Goal: Task Accomplishment & Management: Manage account settings

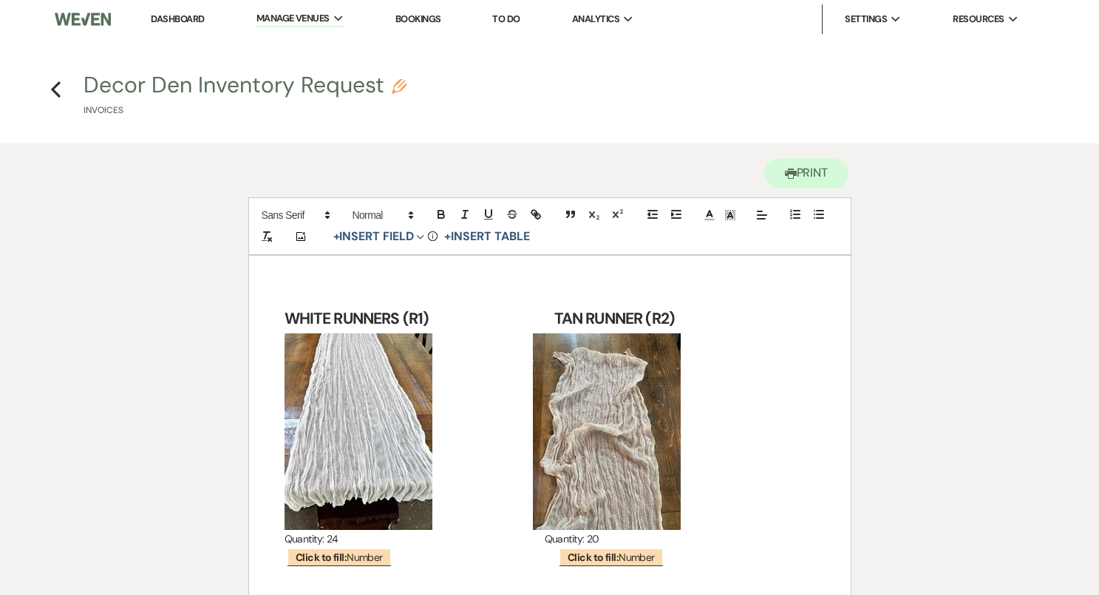
click at [188, 10] on li "Dashboard" at bounding box center [177, 19] width 68 height 30
click at [188, 15] on link "Dashboard" at bounding box center [177, 19] width 53 height 13
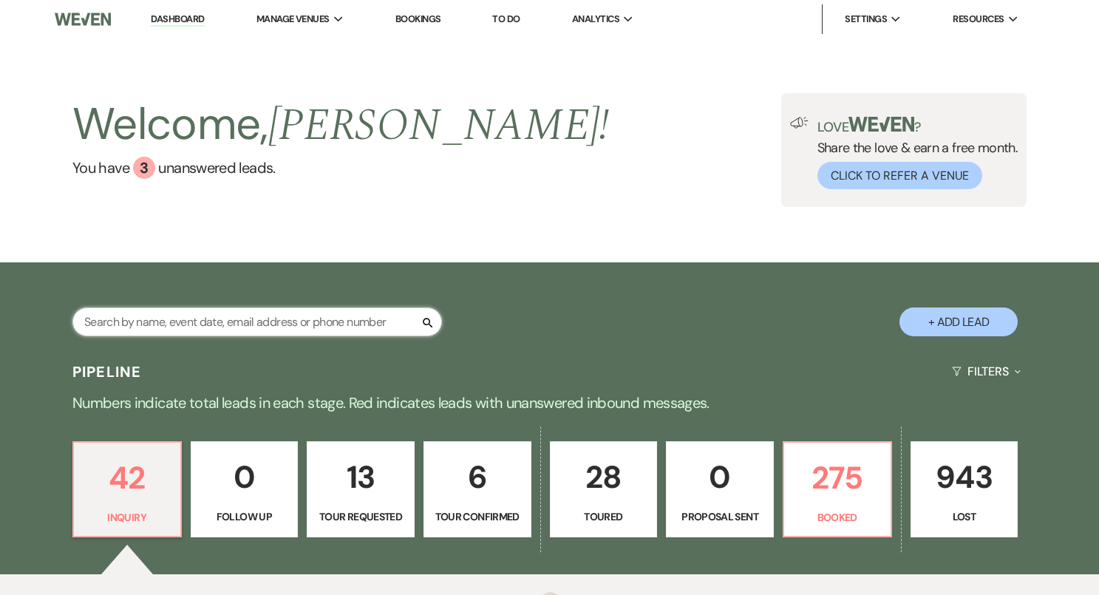
click at [362, 326] on input "text" at bounding box center [256, 321] width 369 height 29
type input "[PERSON_NAME]"
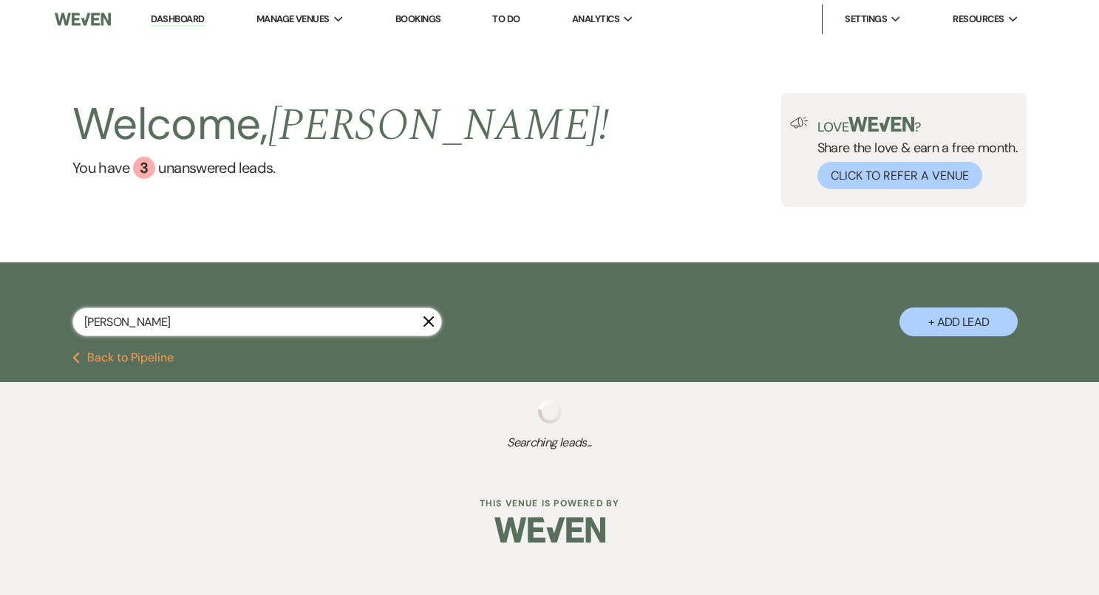
select select "8"
select select "1"
select select "8"
select select "6"
select select "8"
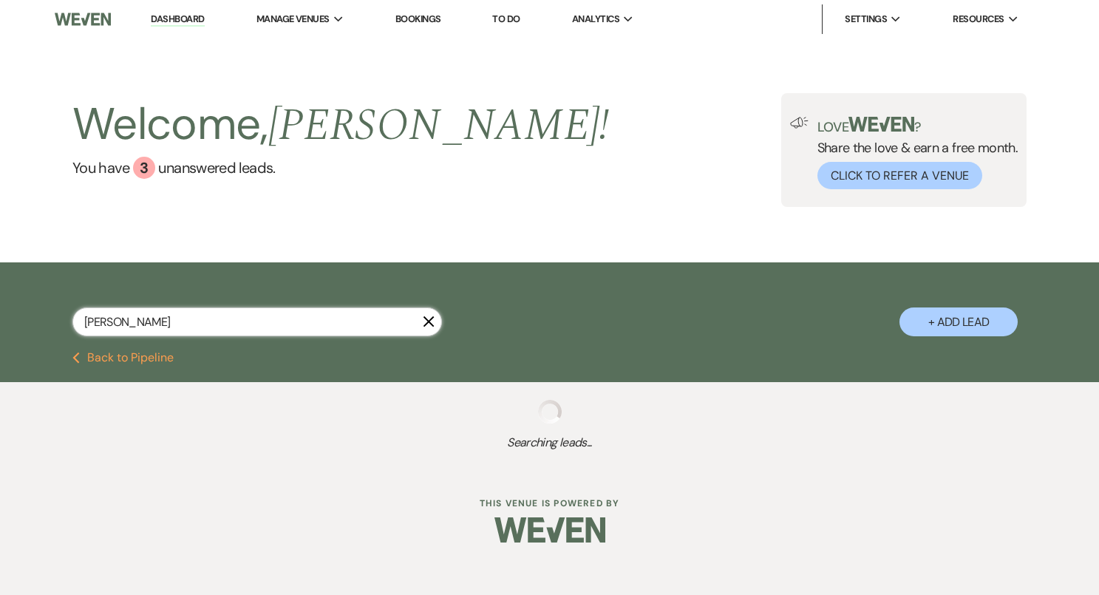
select select "10"
select select "8"
select select "10"
select select "8"
select select "10"
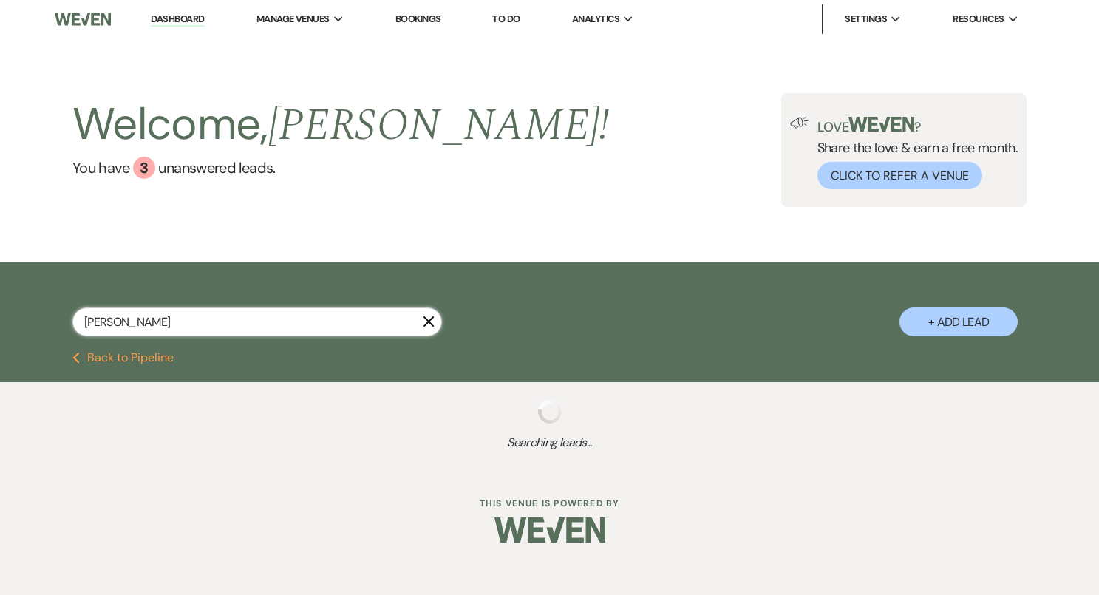
select select "8"
select select "10"
select select "8"
select select "6"
select select "8"
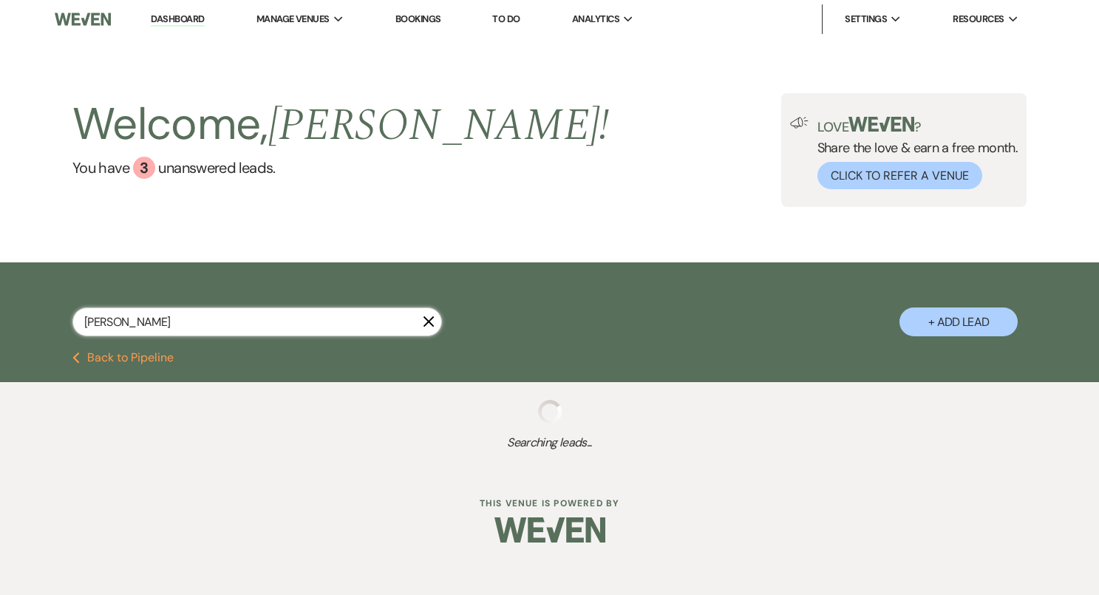
select select "5"
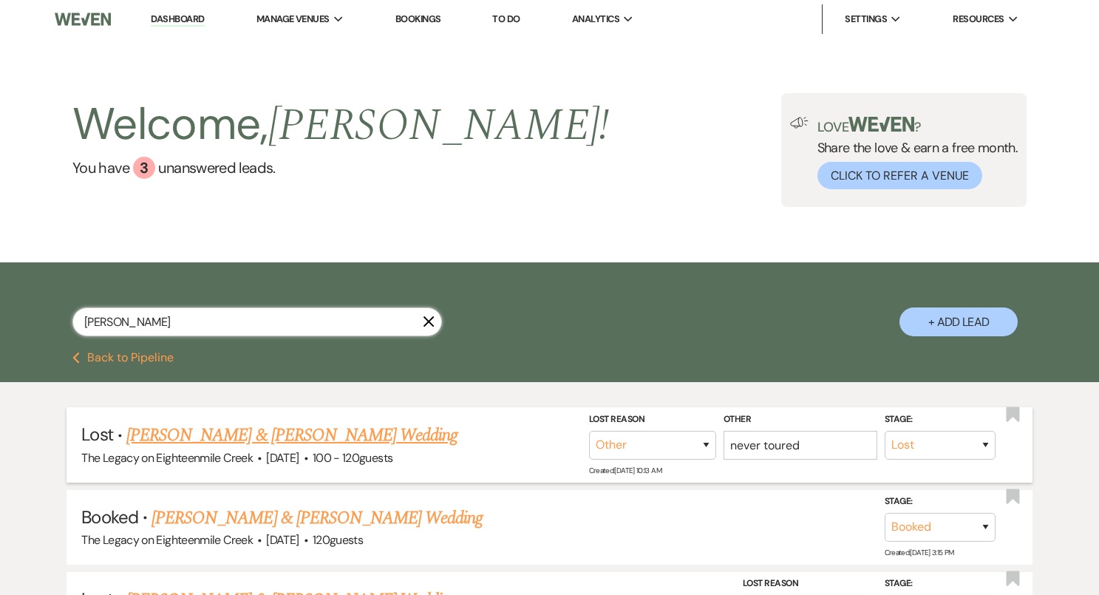
scroll to position [6, 0]
